Goal: Complete application form

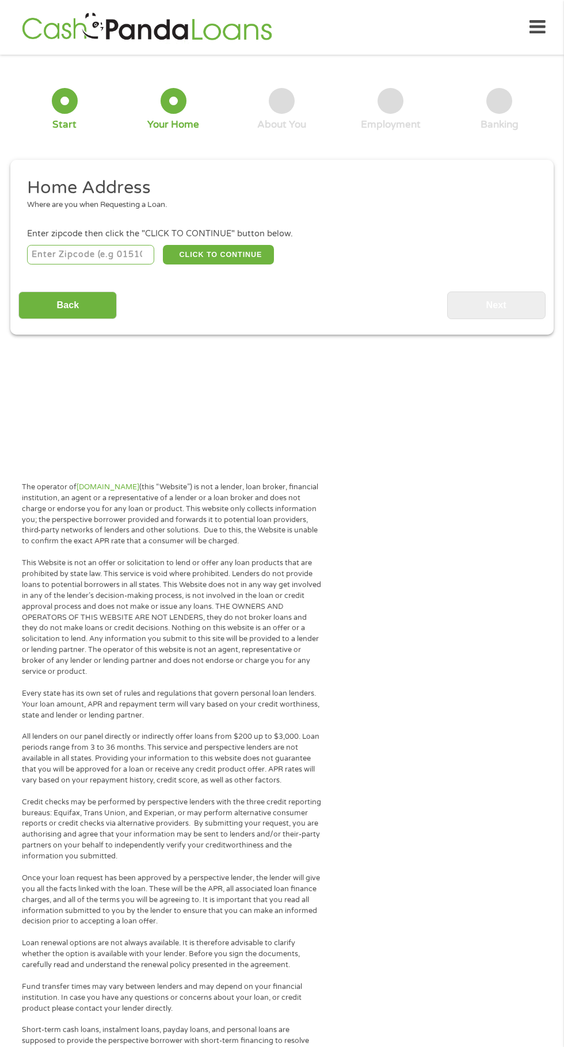
scroll to position [5, 0]
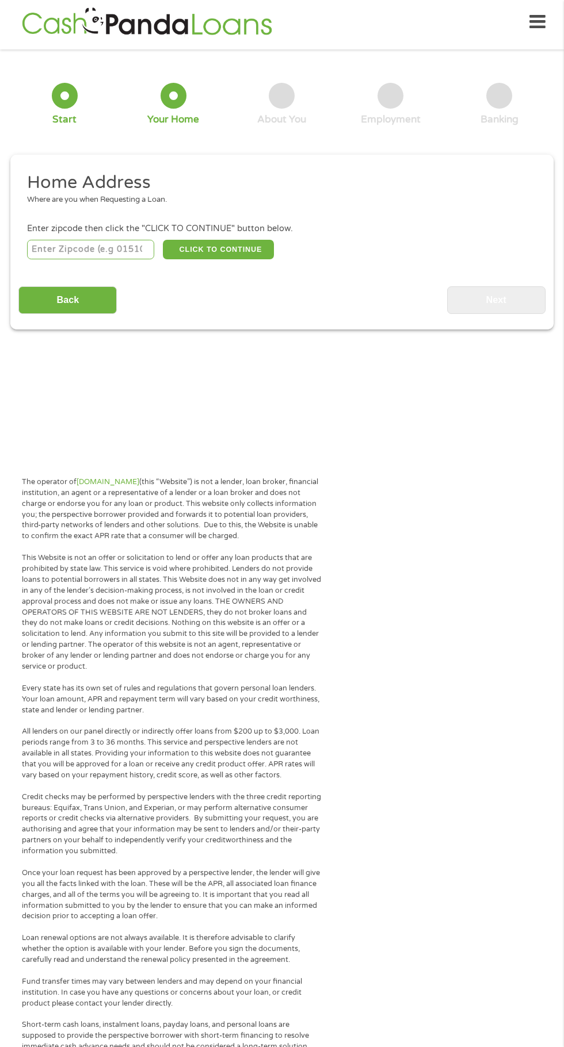
click at [132, 249] on input "number" at bounding box center [91, 250] width 128 height 20
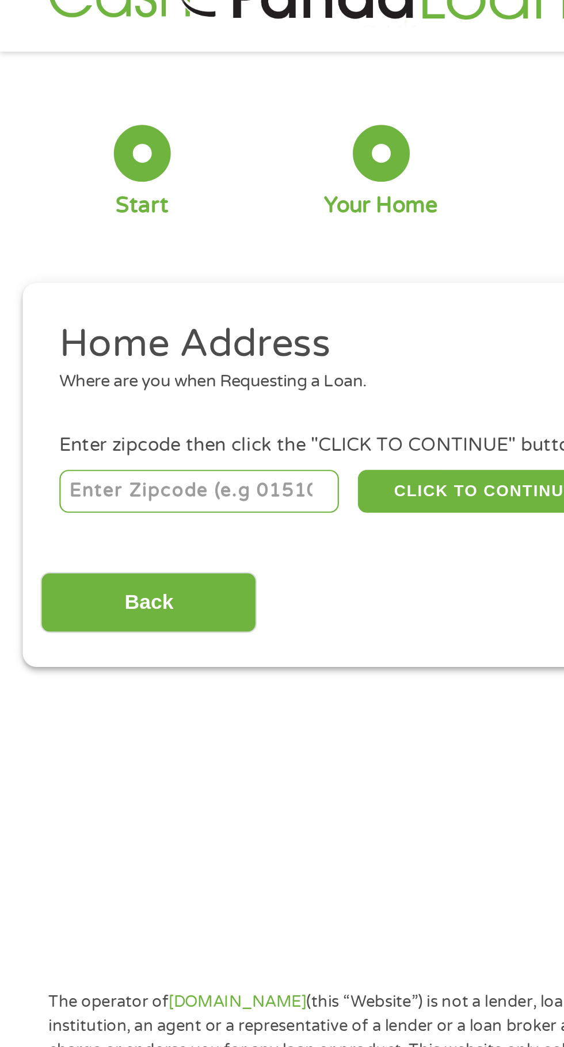
type input "28433"
select select "[US_STATE]"
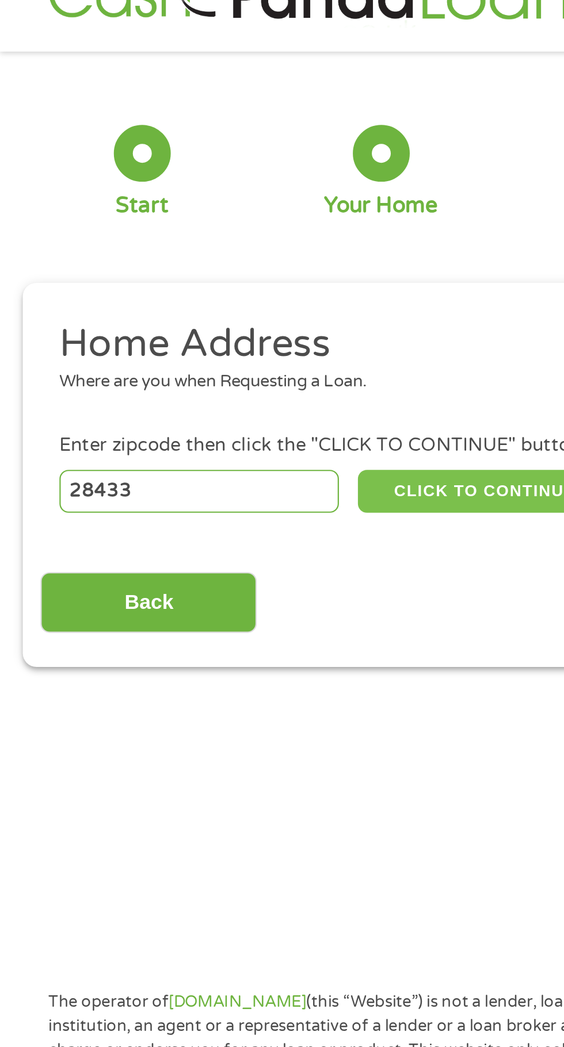
click at [234, 254] on button "CLICK TO CONTINUE" at bounding box center [218, 250] width 111 height 20
type input "28433"
type input "Clarkton"
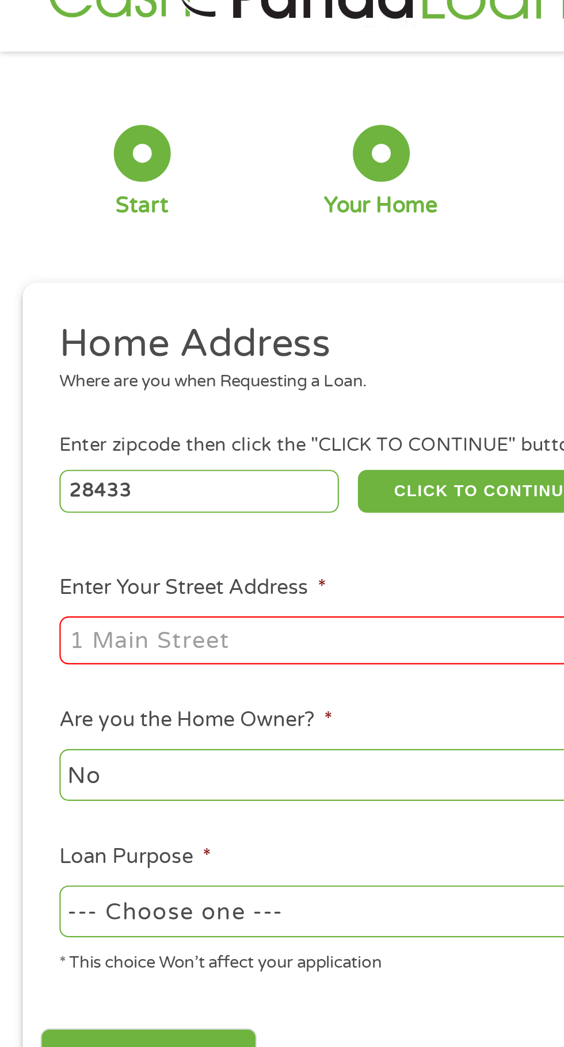
click at [180, 318] on input "Enter Your Street Address *" at bounding box center [150, 317] width 247 height 22
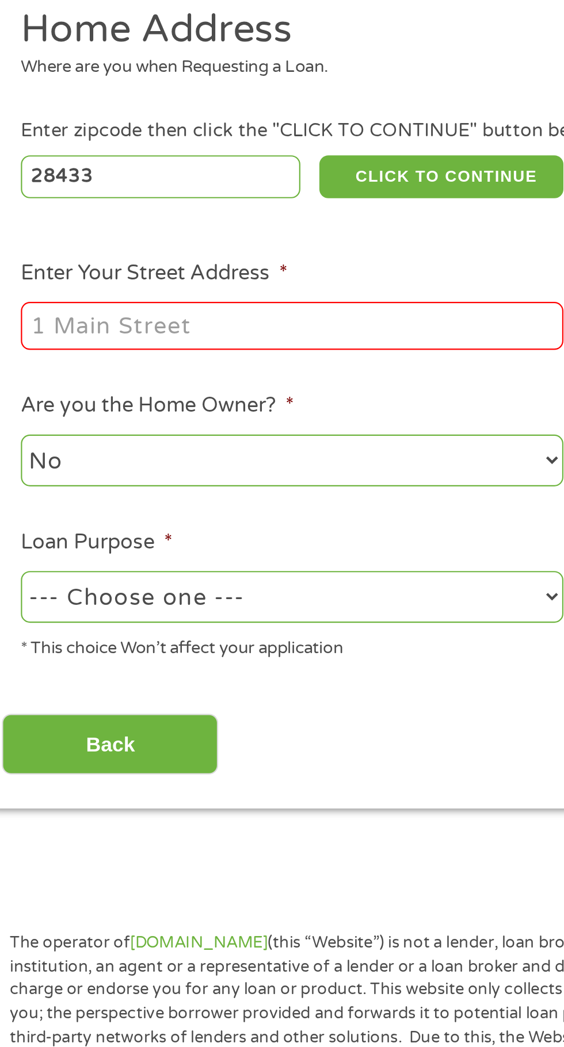
type input "[STREET_ADDRESS]"
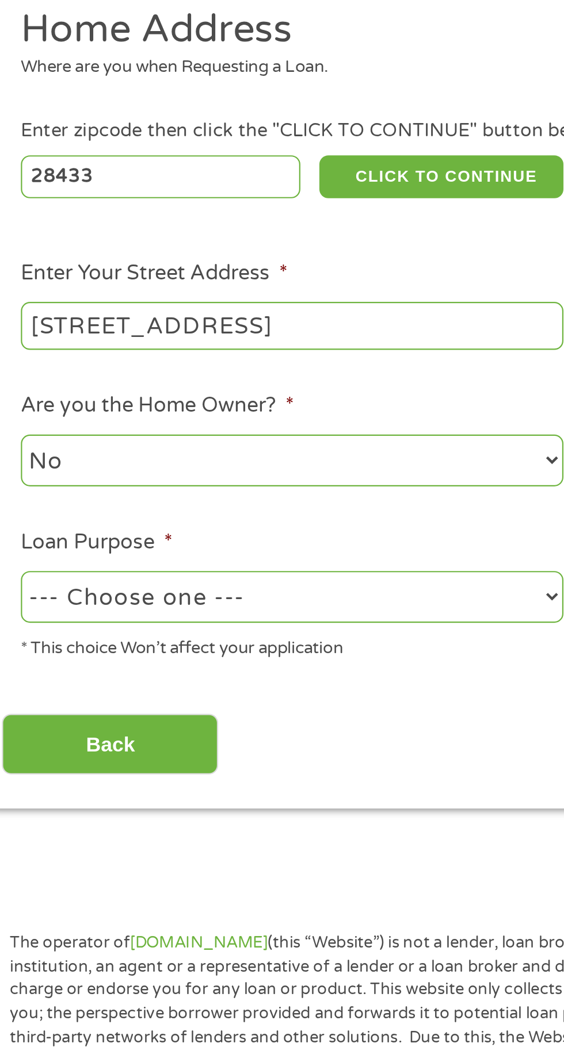
click at [177, 390] on select "No Yes" at bounding box center [150, 379] width 247 height 24
select select "yes"
click at [186, 439] on select "--- Choose one --- Pay Bills Debt Consolidation Home Improvement Major Purchase…" at bounding box center [150, 441] width 247 height 24
select select "shorttermcash"
click at [112, 511] on input "Back" at bounding box center [67, 508] width 98 height 28
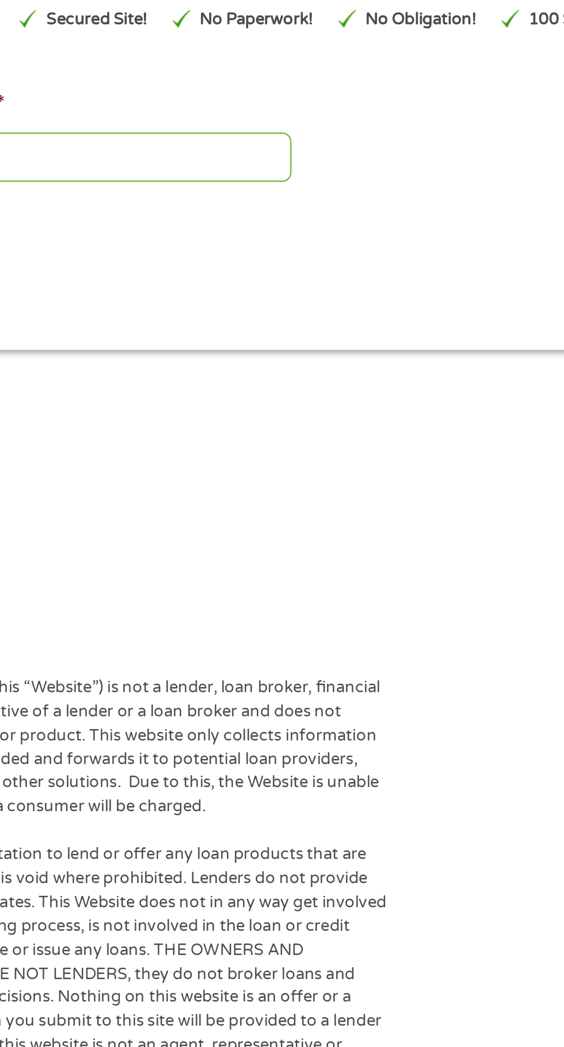
scroll to position [5, 5]
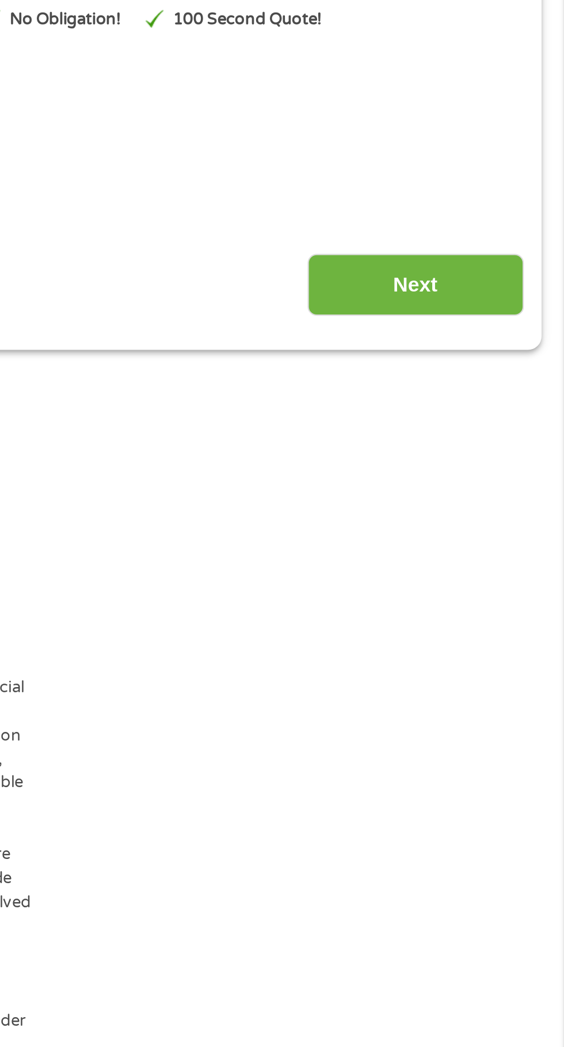
click at [507, 306] on input "Next" at bounding box center [496, 299] width 98 height 28
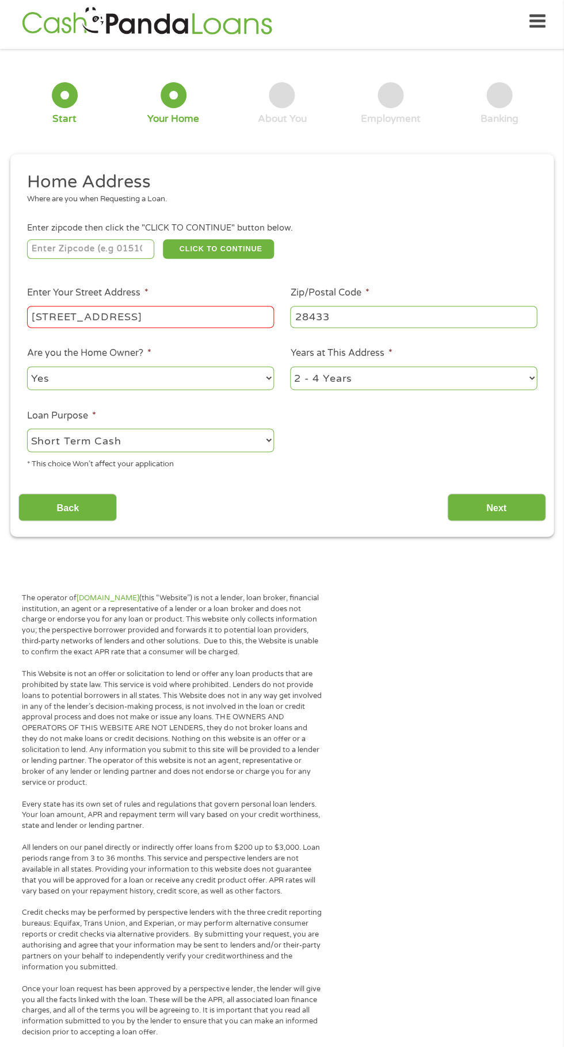
click at [241, 317] on input "[STREET_ADDRESS]" at bounding box center [150, 317] width 247 height 22
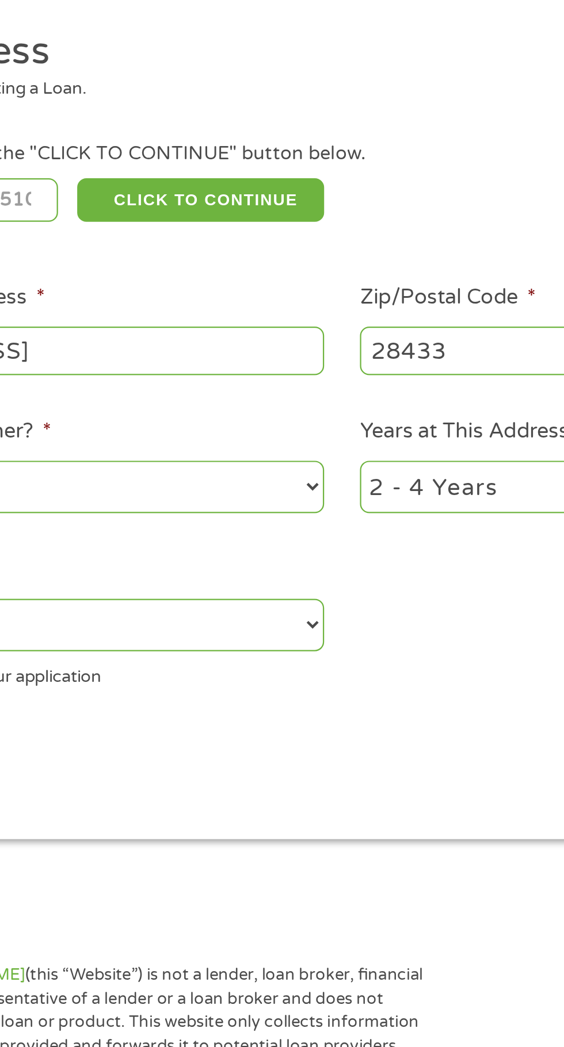
scroll to position [5, 0]
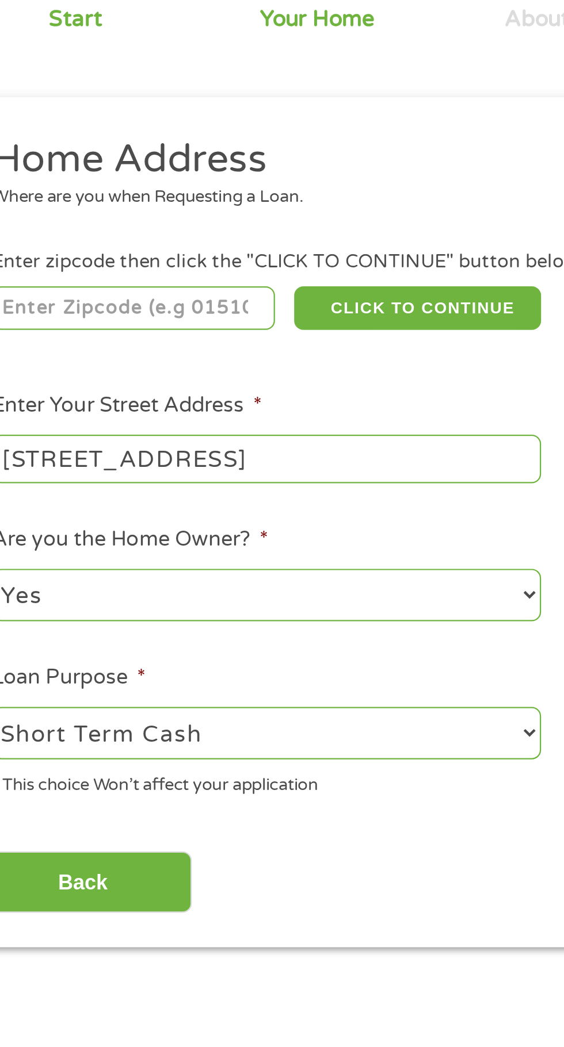
type input "[STREET_ADDRESS]"
click at [119, 252] on input "number" at bounding box center [91, 250] width 128 height 20
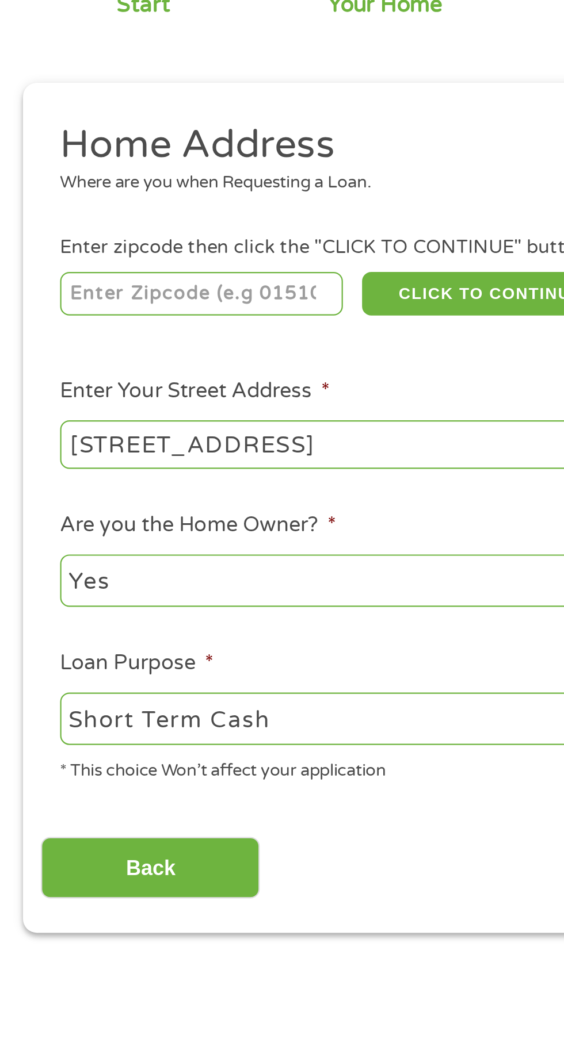
type input "28433"
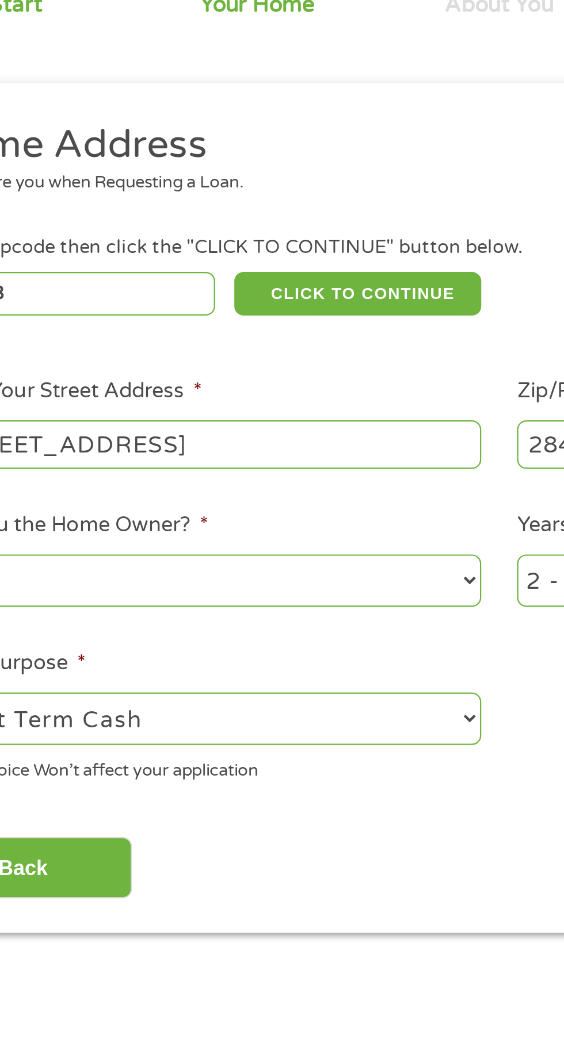
click at [248, 320] on input "[STREET_ADDRESS]" at bounding box center [150, 317] width 247 height 22
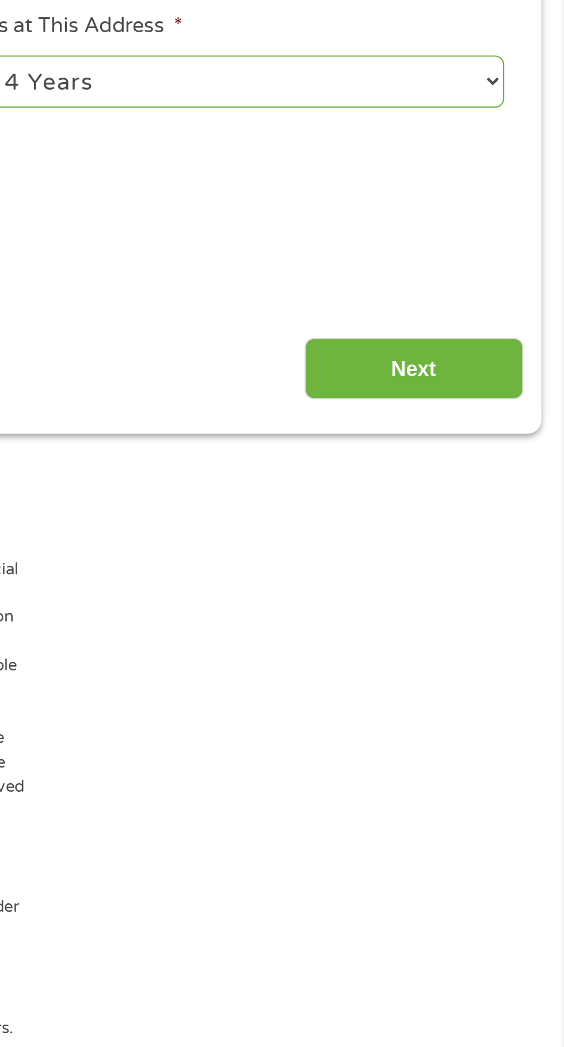
type input "[STREET_ADDRESS]"
click at [509, 516] on input "Next" at bounding box center [496, 508] width 98 height 28
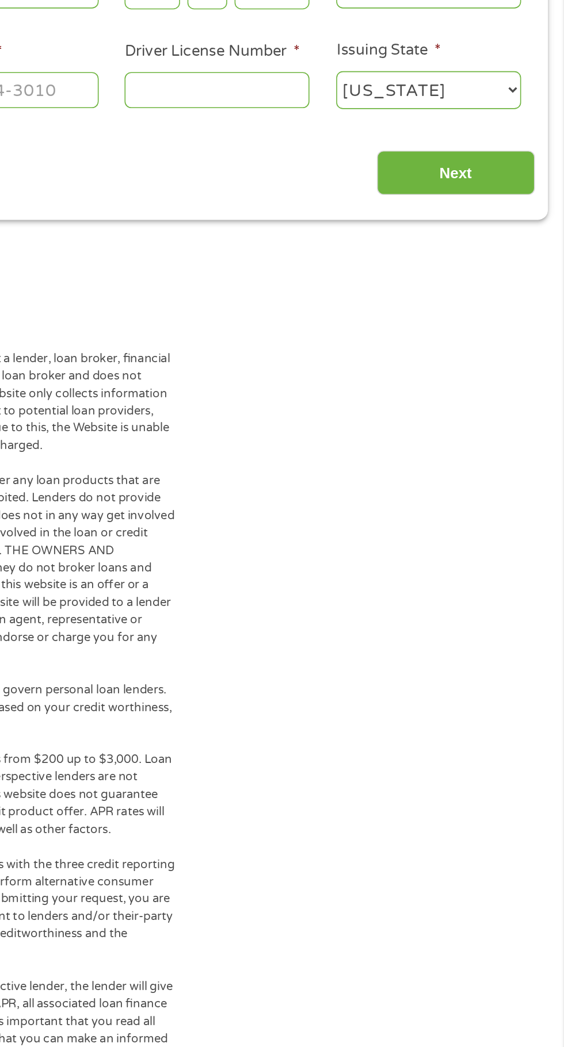
scroll to position [0, 0]
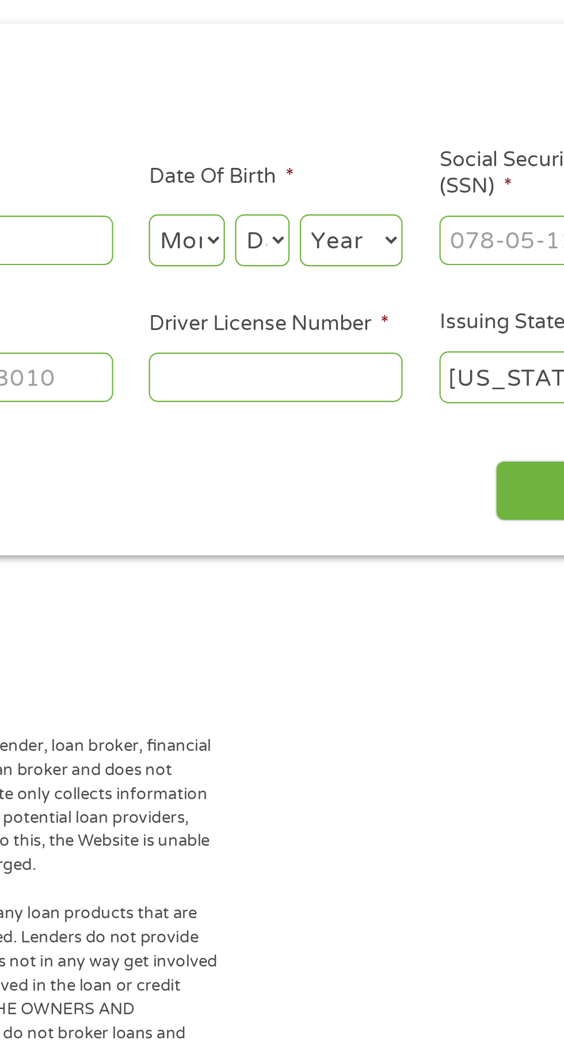
click at [306, 259] on select "Month 1 2 3 4 5 6 7 8 9 10 11 12" at bounding box center [307, 258] width 35 height 24
select select "4"
click at [351, 266] on select "Day 1 2 3 4 5 6 7 8 9 10 11 12 13 14 15 16 17 18 19 20 21 22 23 24 25 26 27 28 …" at bounding box center [341, 258] width 25 height 24
select select "2"
click at [396, 260] on select "Year [DATE] 2006 2005 2004 2003 2002 2001 2000 1999 1998 1997 1996 1995 1994 19…" at bounding box center [381, 258] width 47 height 24
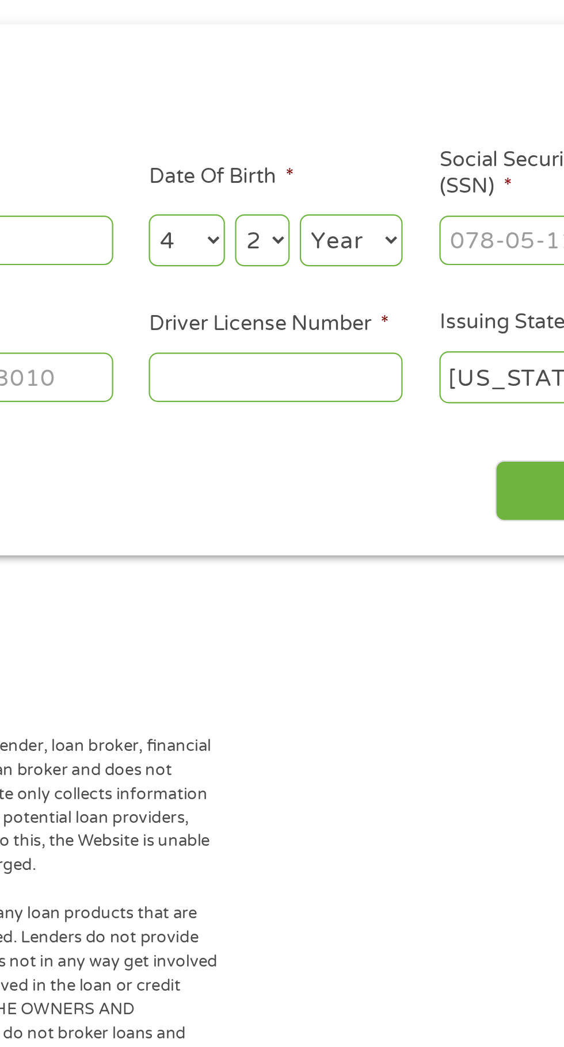
select select "1989"
click at [455, 258] on input "Social Security Number (SSN) *" at bounding box center [478, 258] width 115 height 22
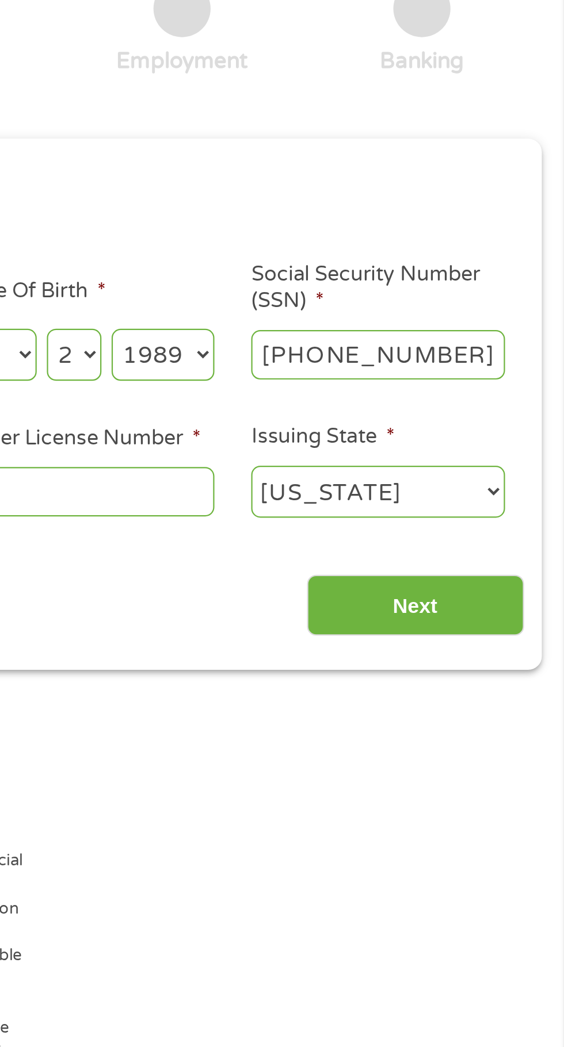
type input "228-59-0945"
click at [507, 321] on select "[US_STATE] [US_STATE] [US_STATE] [US_STATE] [US_STATE] [US_STATE] [US_STATE] [U…" at bounding box center [478, 320] width 115 height 24
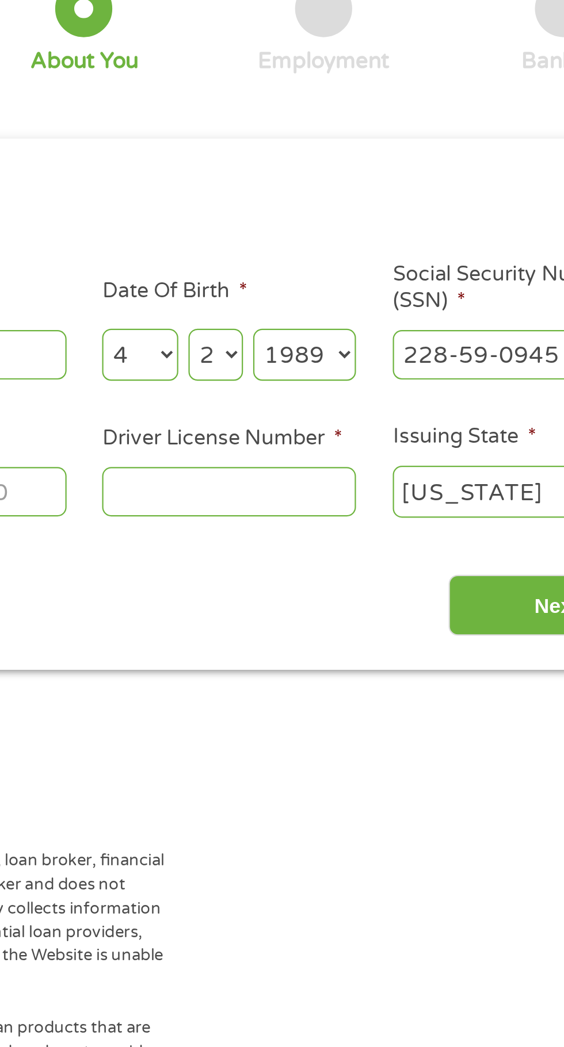
click at [362, 320] on input "Driver License Number *" at bounding box center [347, 320] width 115 height 22
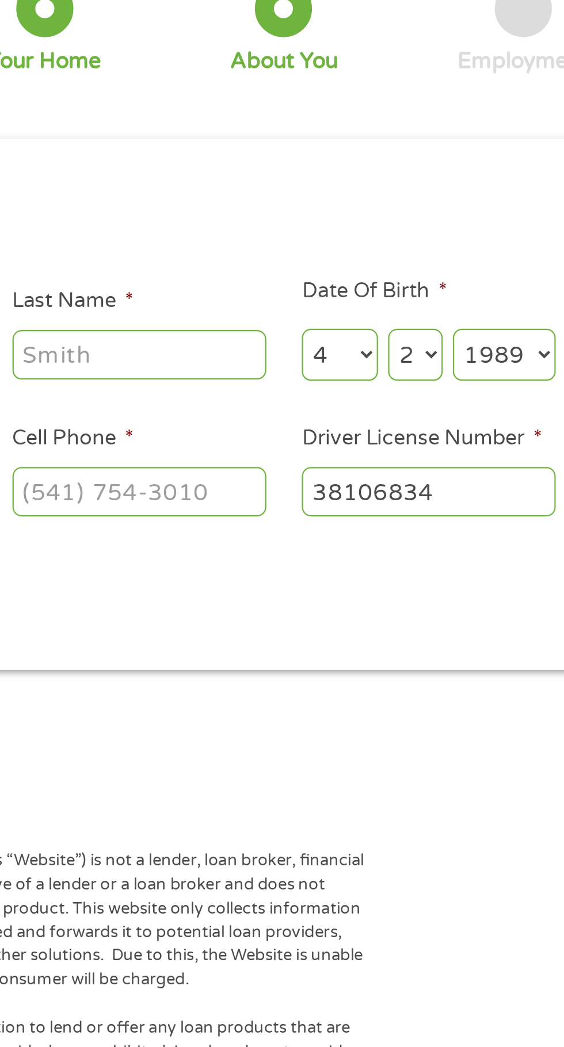
type input "38106834"
click at [233, 324] on input "Cell Phone *" at bounding box center [216, 320] width 115 height 22
type input "[PHONE_NUMBER]"
type input "[PERSON_NAME]"
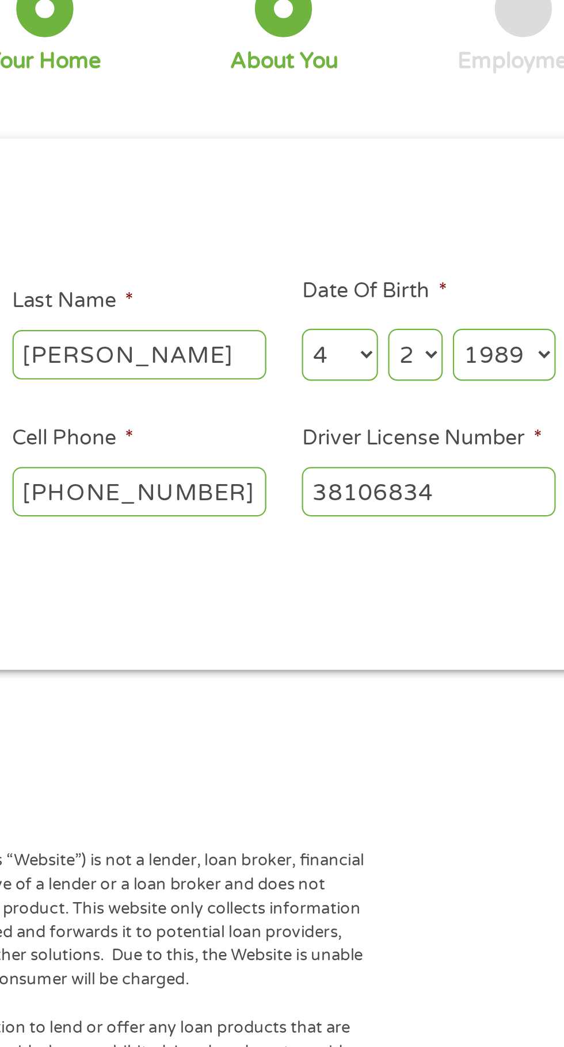
type input "[EMAIL_ADDRESS][DOMAIN_NAME]"
click at [239, 327] on input "[PHONE_NUMBER]" at bounding box center [216, 320] width 115 height 22
type input "[PHONE_NUMBER]"
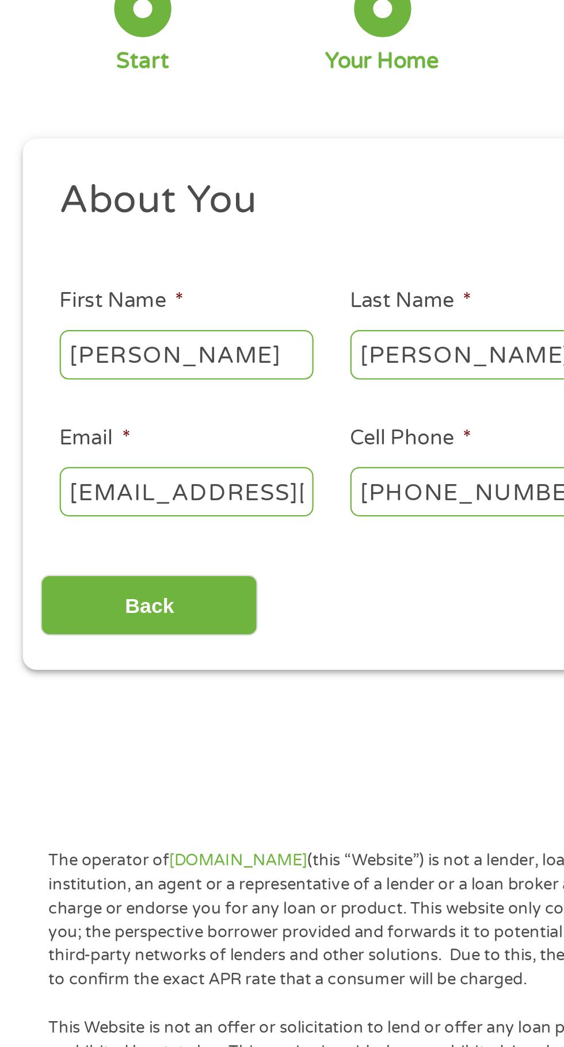
click at [106, 321] on input "[EMAIL_ADDRESS][DOMAIN_NAME]" at bounding box center [84, 320] width 115 height 22
type input "[EMAIL_ADDRESS][DOMAIN_NAME]"
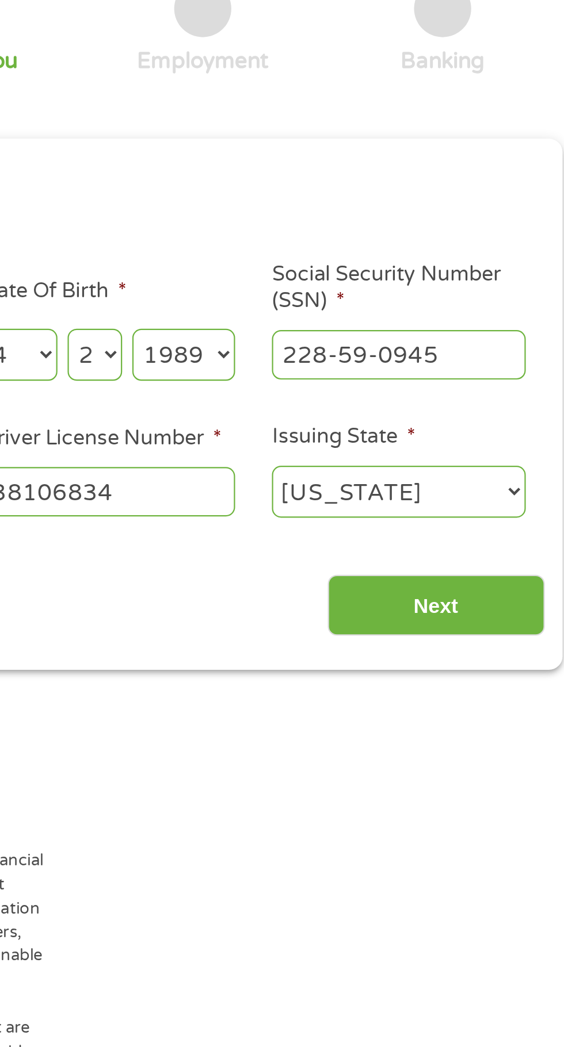
click at [511, 380] on input "Next" at bounding box center [496, 372] width 98 height 28
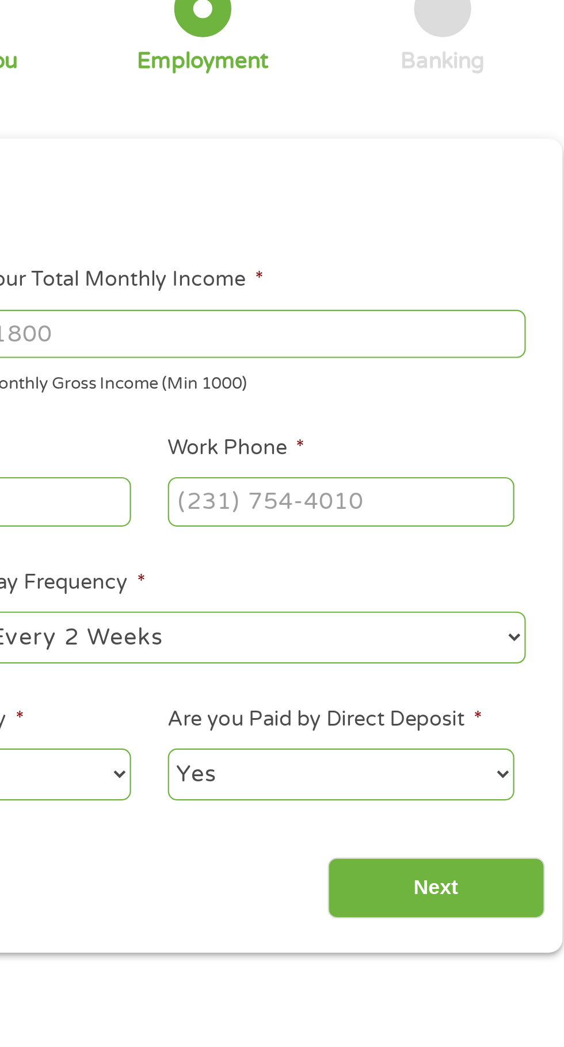
scroll to position [5, 0]
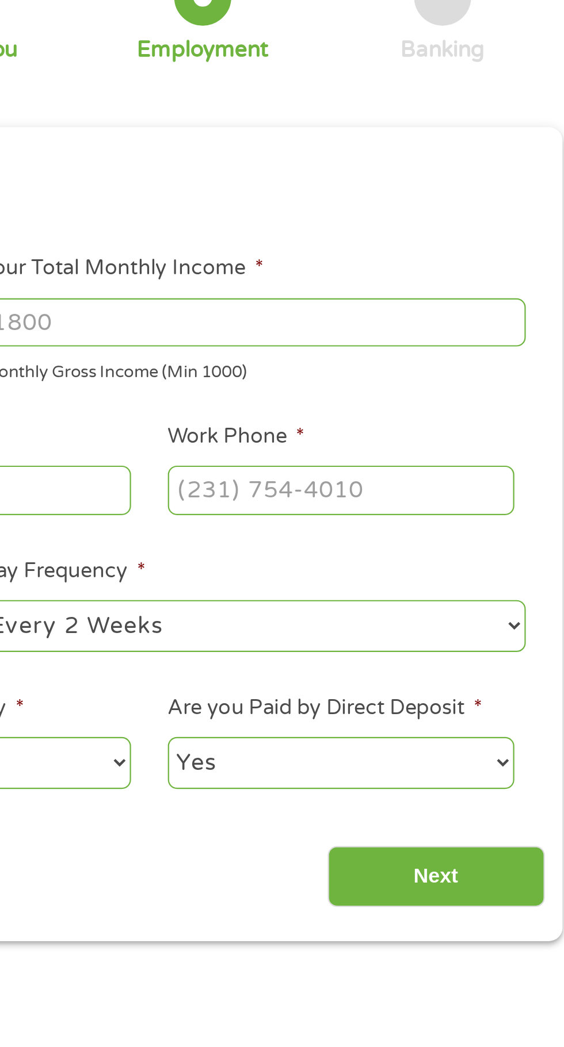
click at [443, 240] on input "Your Total Monthly Income *" at bounding box center [413, 243] width 247 height 22
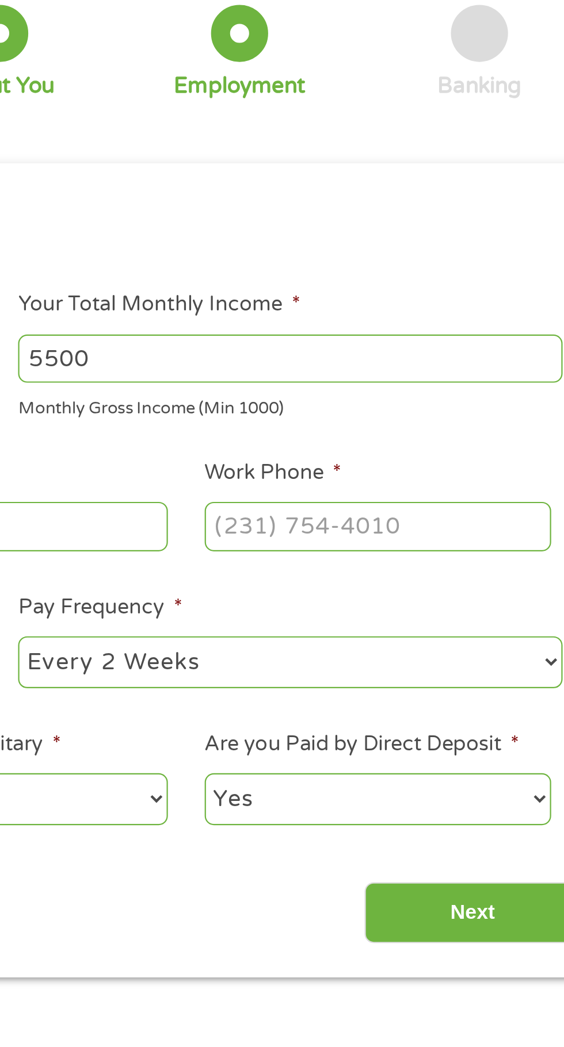
type input "5500"
click at [469, 323] on input "Work Phone *" at bounding box center [452, 319] width 157 height 22
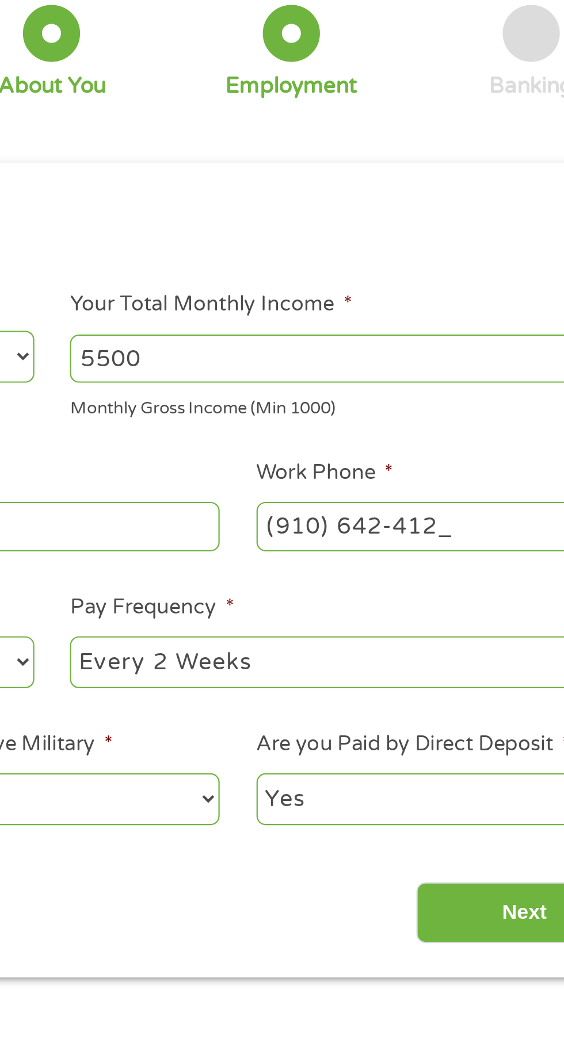
type input "[PHONE_NUMBER]"
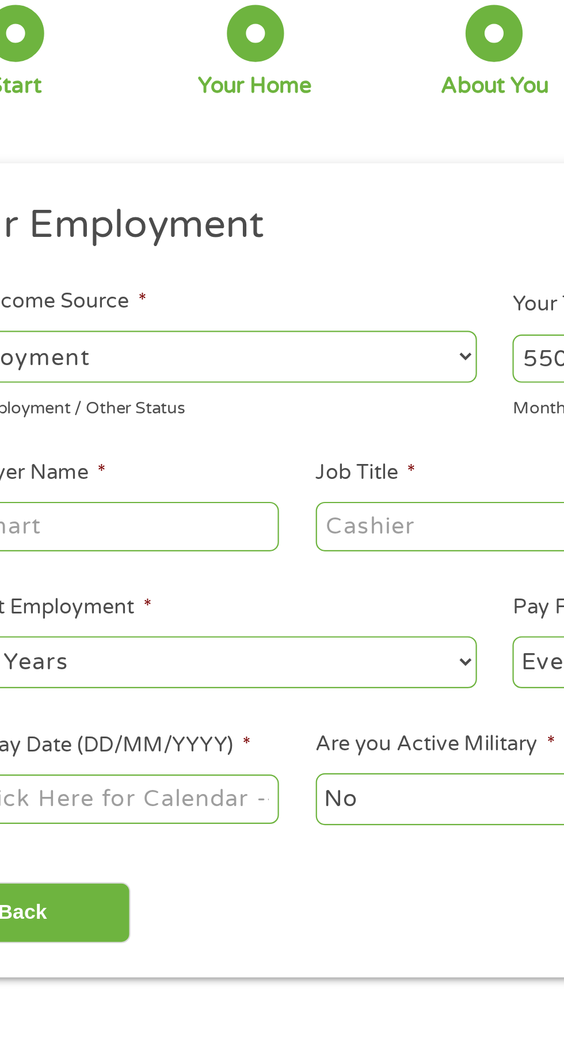
click at [259, 325] on input "Job Title *" at bounding box center [279, 319] width 157 height 22
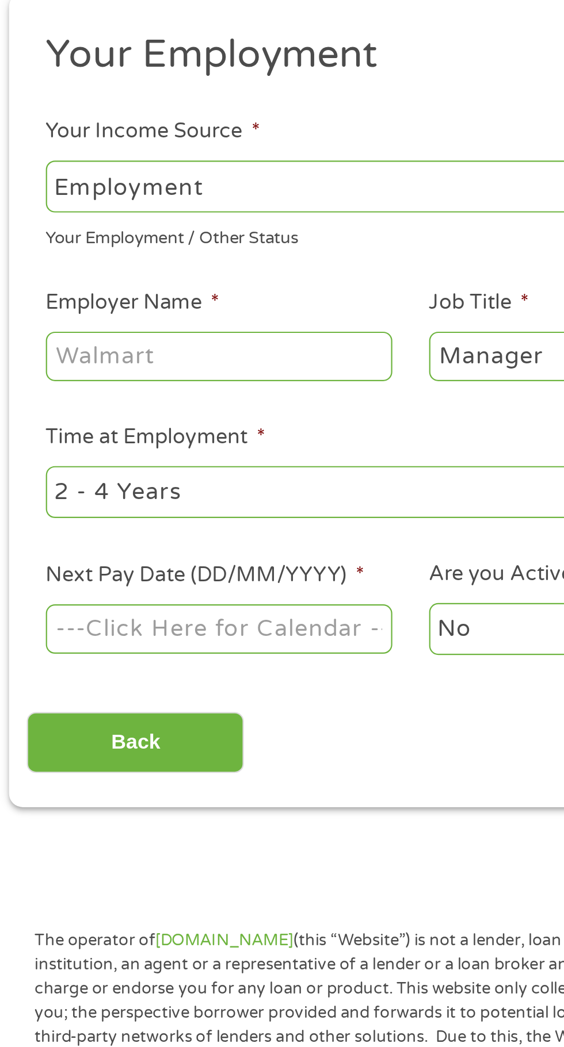
type input "Manager"
click at [136, 321] on input "Employer Name *" at bounding box center [105, 319] width 157 height 22
type input "Black's tire service"
click at [147, 390] on select "--- Choose one --- 1 Year or less 1 - 2 Years 2 - 4 Years Over 4 Years" at bounding box center [150, 381] width 247 height 24
select select "60months"
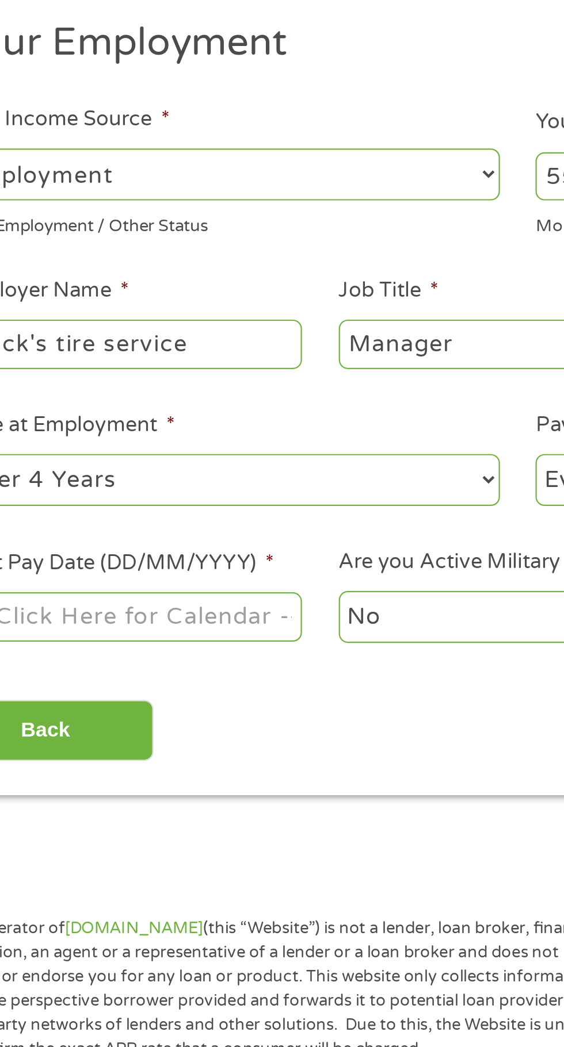
click at [163, 449] on input "Next Pay Date (DD/MM/YYYY) *" at bounding box center [105, 443] width 157 height 22
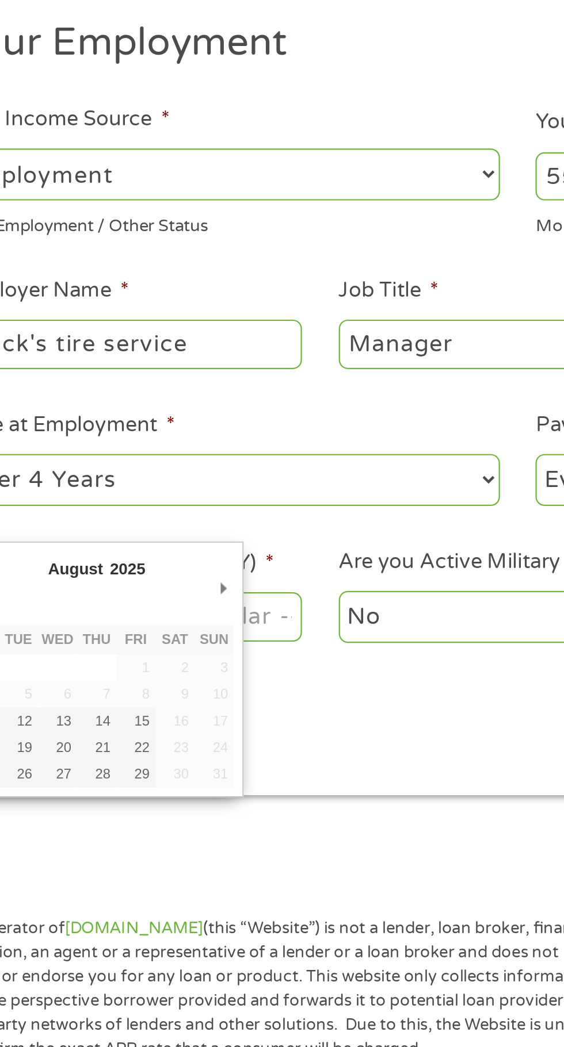
type input "[DATE]"
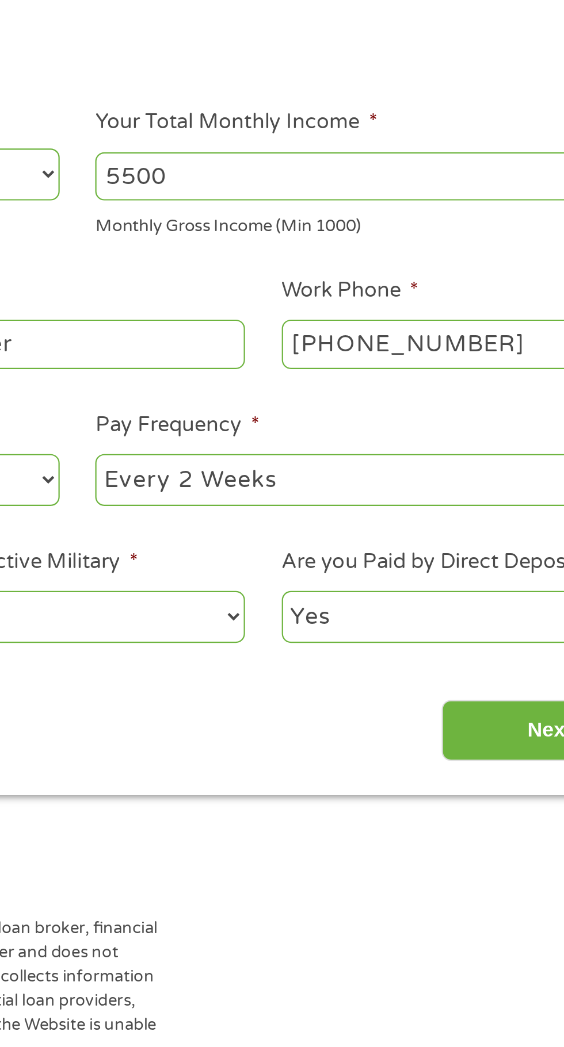
click at [490, 502] on input "Next" at bounding box center [496, 495] width 98 height 28
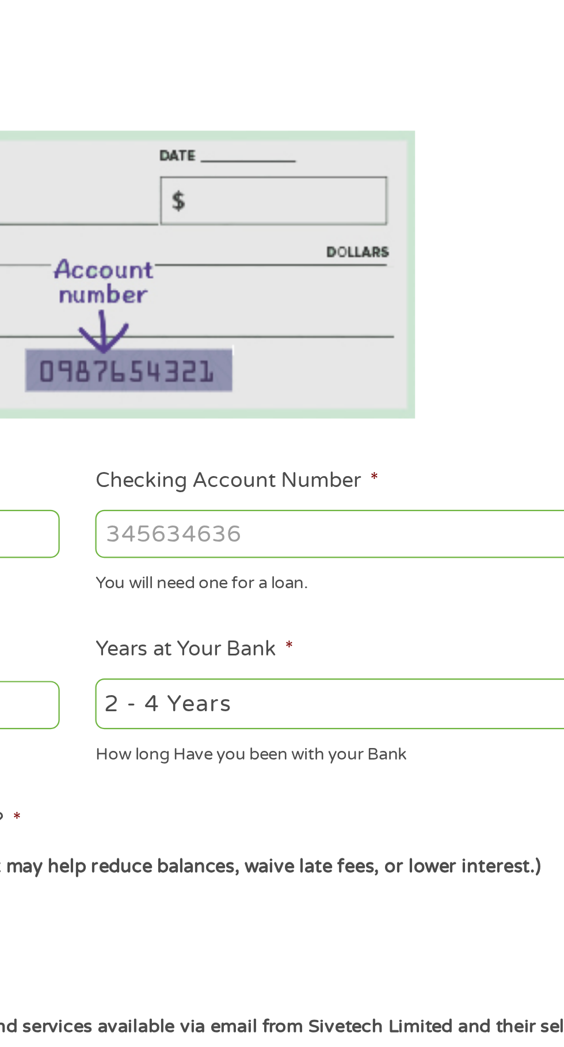
scroll to position [5, 5]
click at [408, 484] on select "2 - 4 Years 6 - 12 Months 1 - 2 Years Over 4 Years" at bounding box center [413, 483] width 247 height 24
select select "60months"
click at [412, 409] on input "Checking Account Number *" at bounding box center [413, 405] width 247 height 22
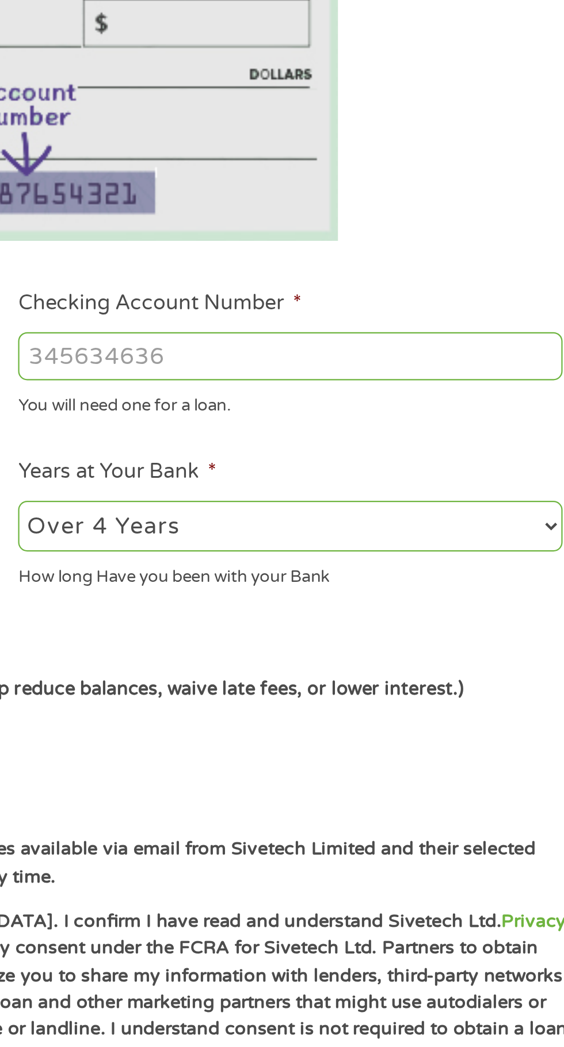
type input "4"
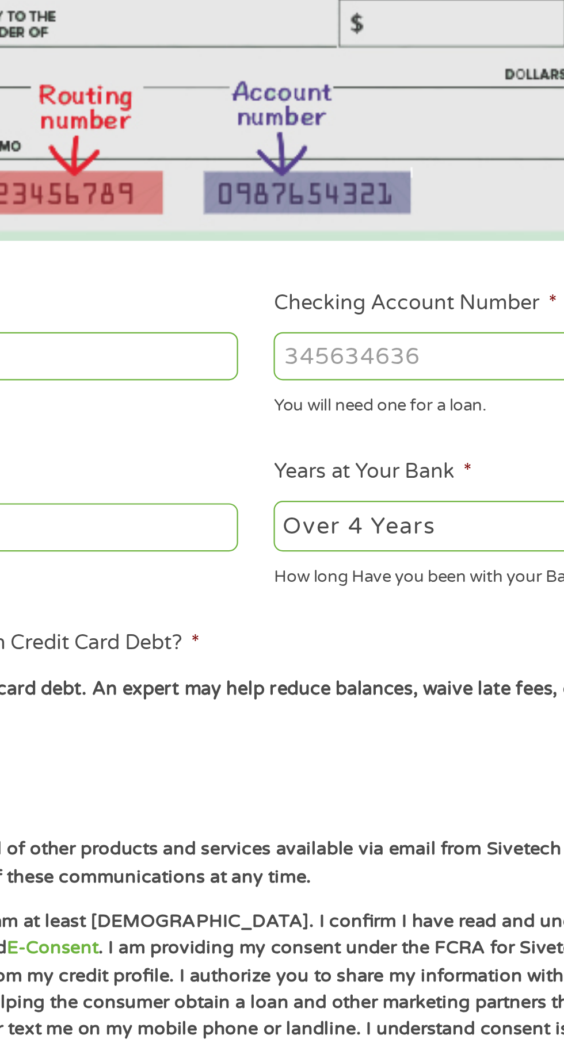
click at [246, 405] on input "ABA / Routing number *" at bounding box center [150, 405] width 247 height 22
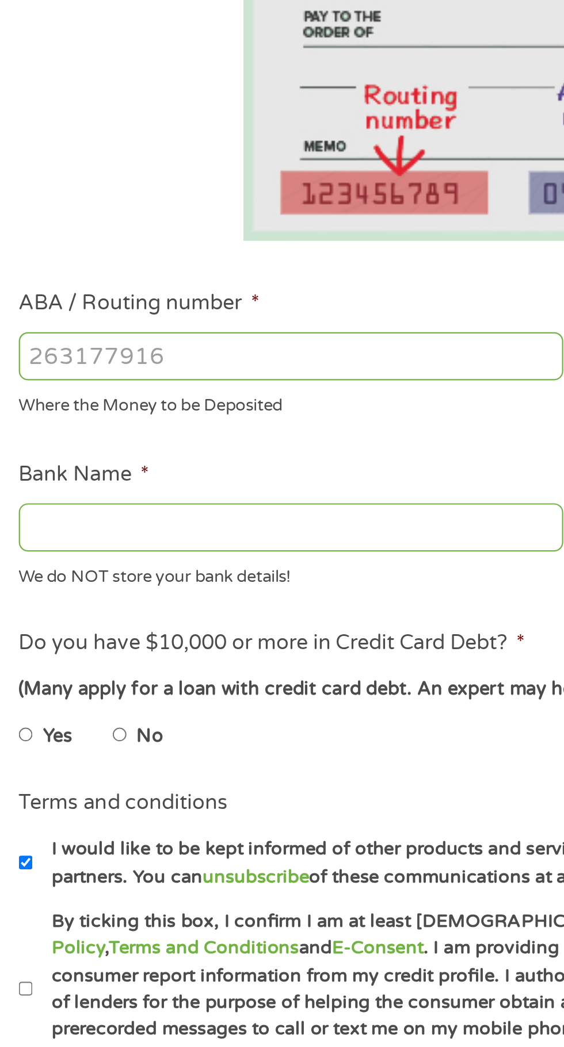
click at [150, 484] on input "Bank Name *" at bounding box center [150, 483] width 247 height 22
click at [139, 408] on input "ABA / Routing number *" at bounding box center [150, 405] width 247 height 22
click at [166, 409] on input "ABA / Routing number *" at bounding box center [150, 405] width 247 height 22
type input "031101279"
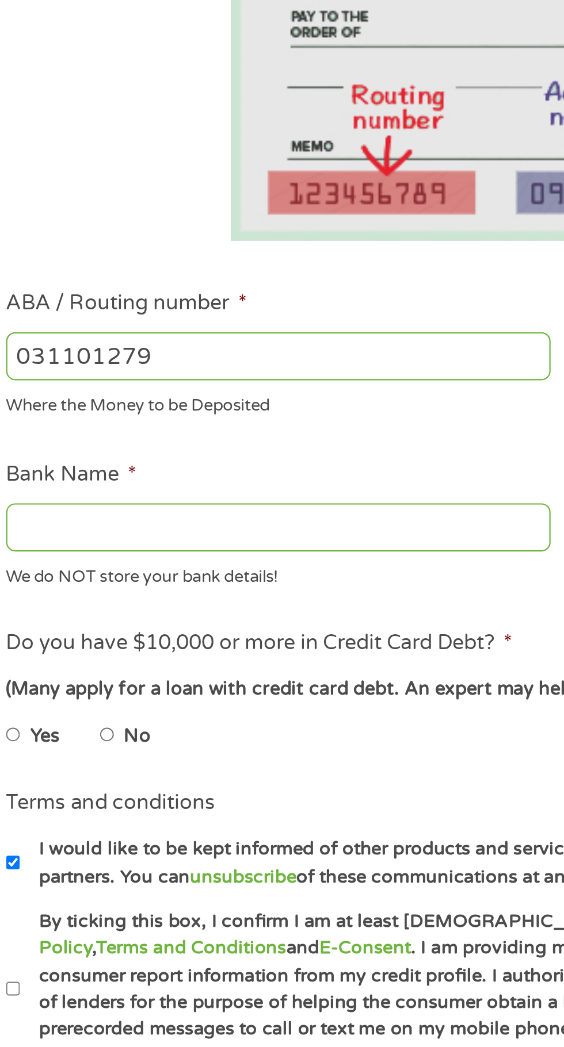
type input "THE BANCORP BANK"
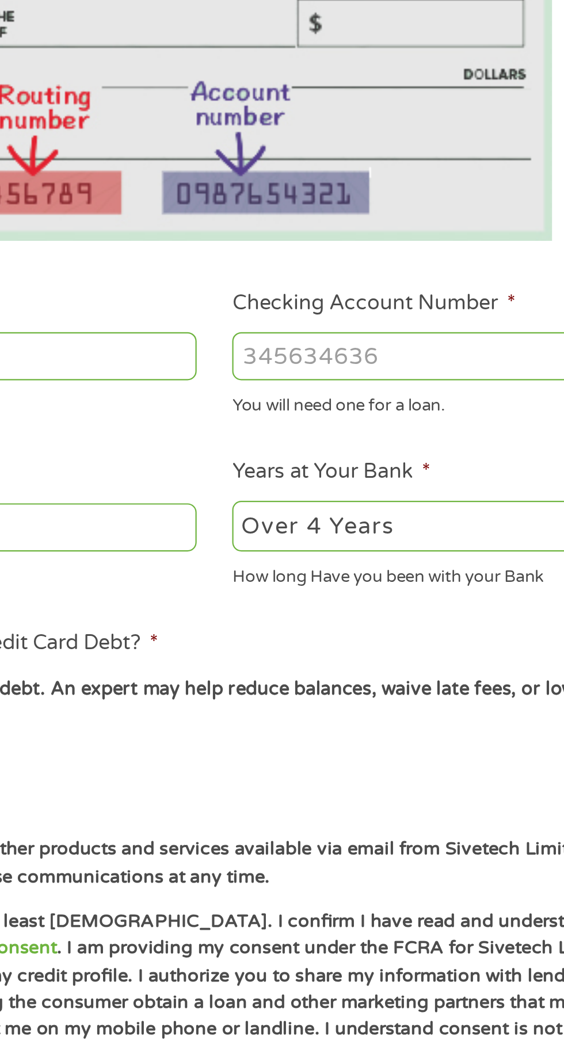
type input "031101279"
click at [386, 405] on input "Checking Account Number *" at bounding box center [413, 405] width 247 height 22
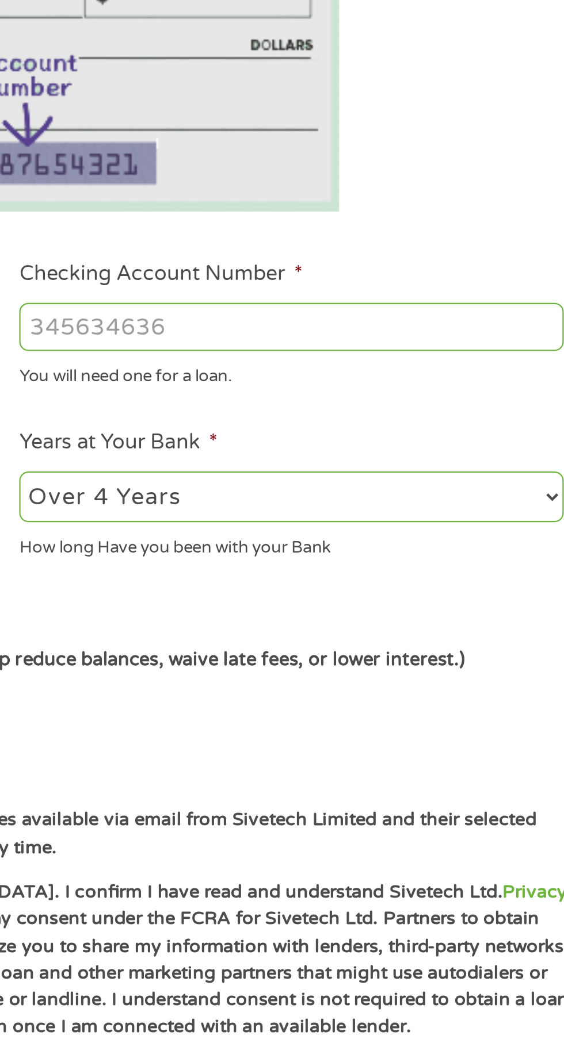
scroll to position [5, 0]
click at [470, 408] on input "Checking Account Number *" at bounding box center [413, 405] width 247 height 22
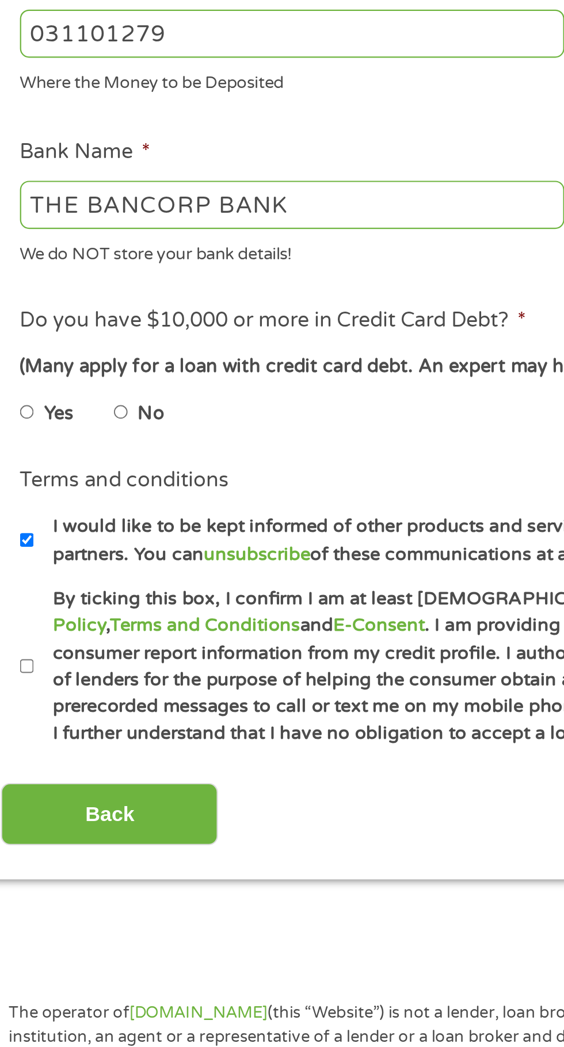
type input "450948679648270"
click at [90, 582] on label "No" at bounding box center [87, 578] width 12 height 13
click at [76, 582] on input "No" at bounding box center [73, 577] width 7 height 18
radio input "true"
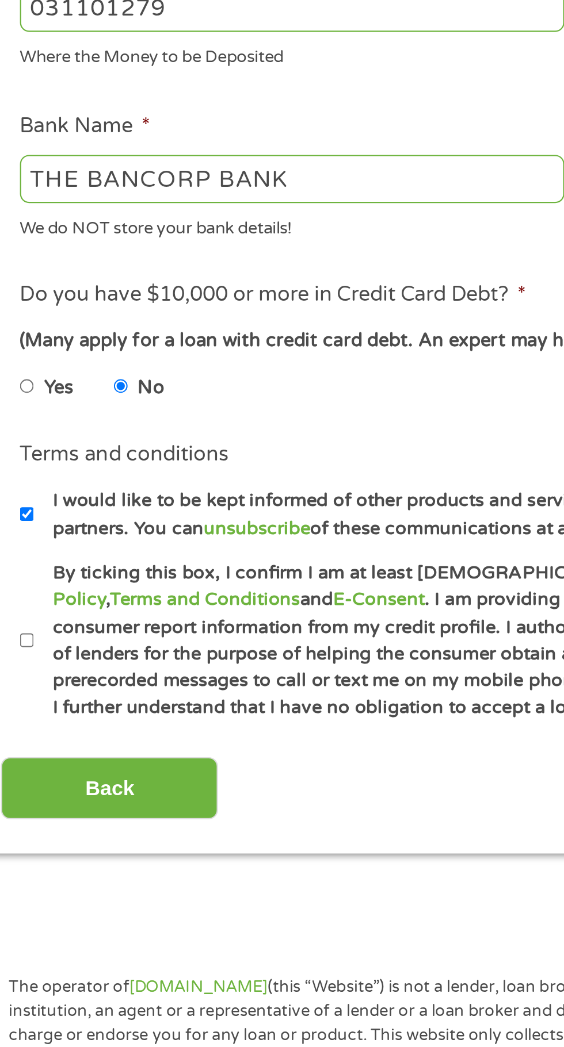
click at [36, 689] on label "By ticking this box, I confirm I am at least [DEMOGRAPHIC_DATA]. I confirm I ha…" at bounding box center [287, 693] width 508 height 74
click at [34, 689] on input "By ticking this box, I confirm I am at least [DEMOGRAPHIC_DATA]. I confirm I ha…" at bounding box center [30, 692] width 7 height 18
checkbox input "true"
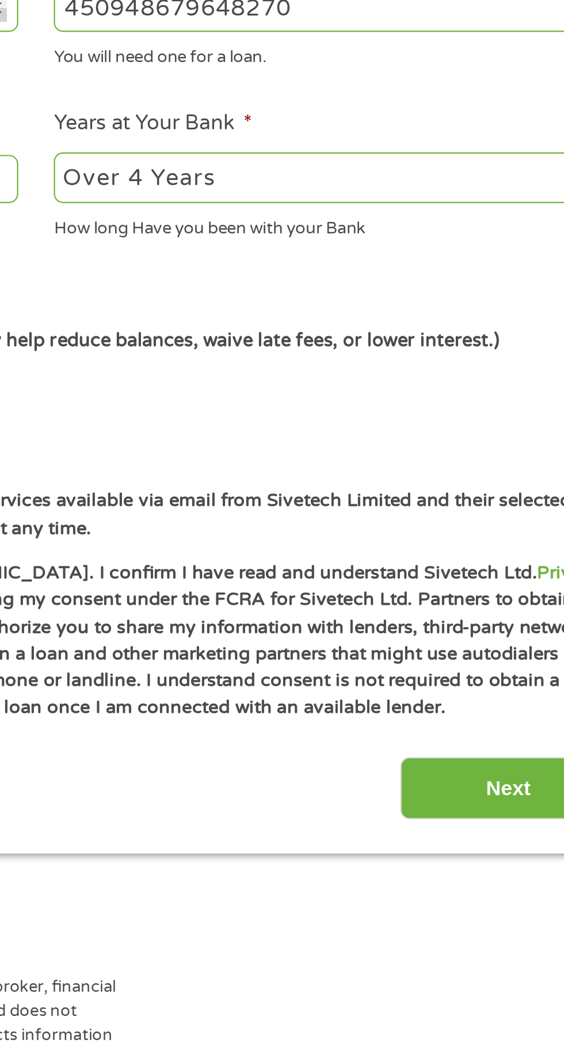
click at [496, 767] on input "Next" at bounding box center [496, 759] width 98 height 28
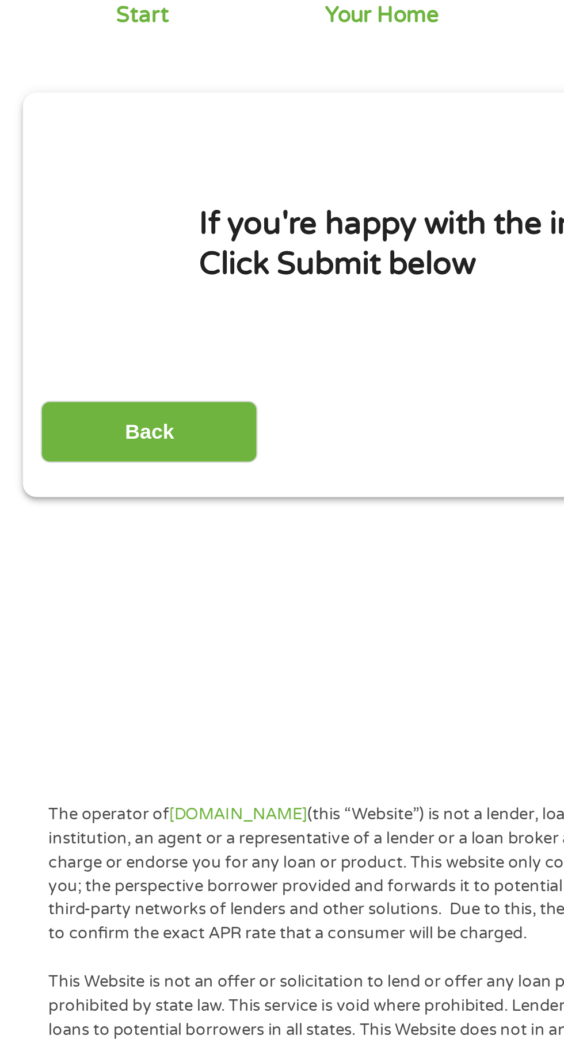
scroll to position [0, 0]
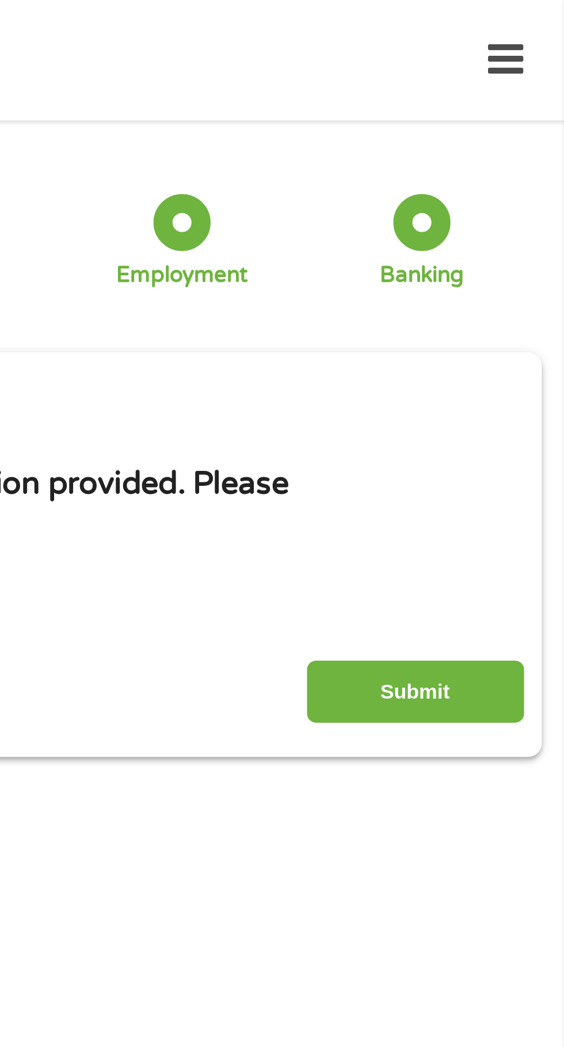
click at [508, 316] on input "Submit" at bounding box center [496, 314] width 98 height 28
